Goal: Navigation & Orientation: Find specific page/section

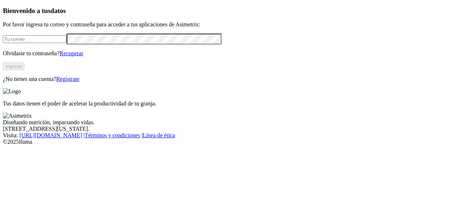
type input "[PERSON_NAME][EMAIL_ADDRESS][PERSON_NAME][DOMAIN_NAME]"
click at [25, 70] on button "Ingresa" at bounding box center [14, 66] width 22 height 8
